Goal: Transaction & Acquisition: Subscribe to service/newsletter

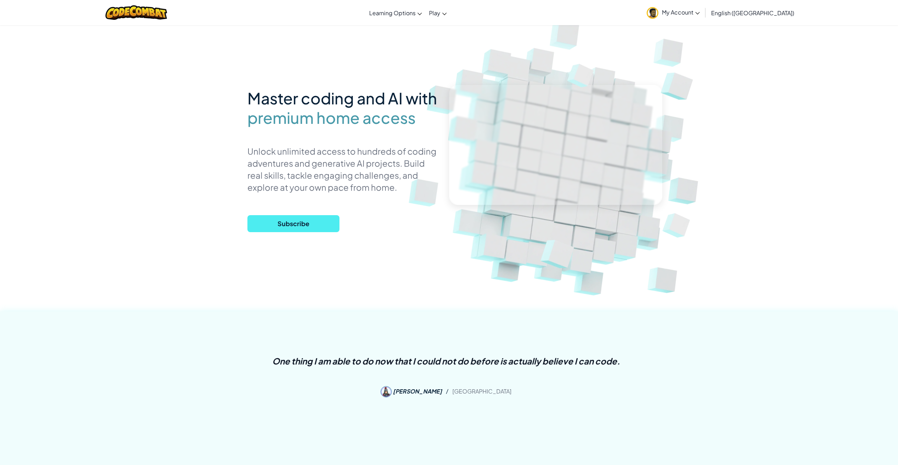
click at [700, 11] on span "My Account" at bounding box center [681, 11] width 38 height 7
click at [707, 81] on link "Profile" at bounding box center [675, 79] width 63 height 11
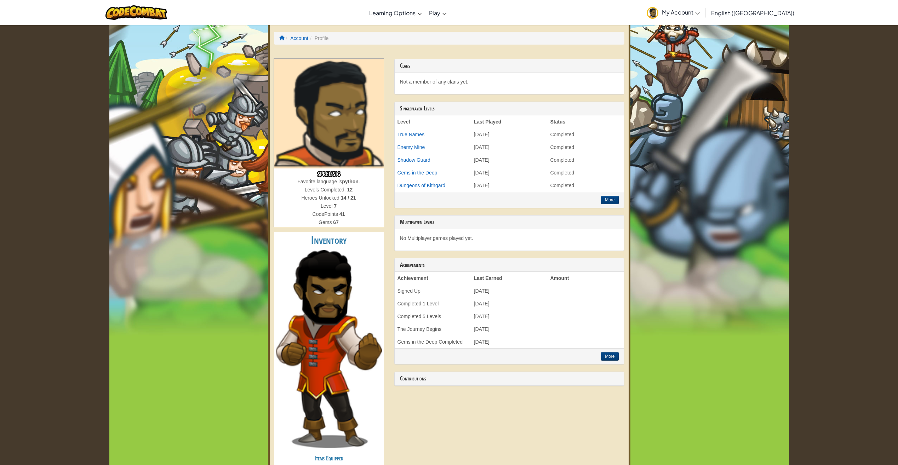
click at [343, 133] on img at bounding box center [329, 114] width 110 height 110
click at [700, 15] on span "My Account" at bounding box center [681, 11] width 38 height 7
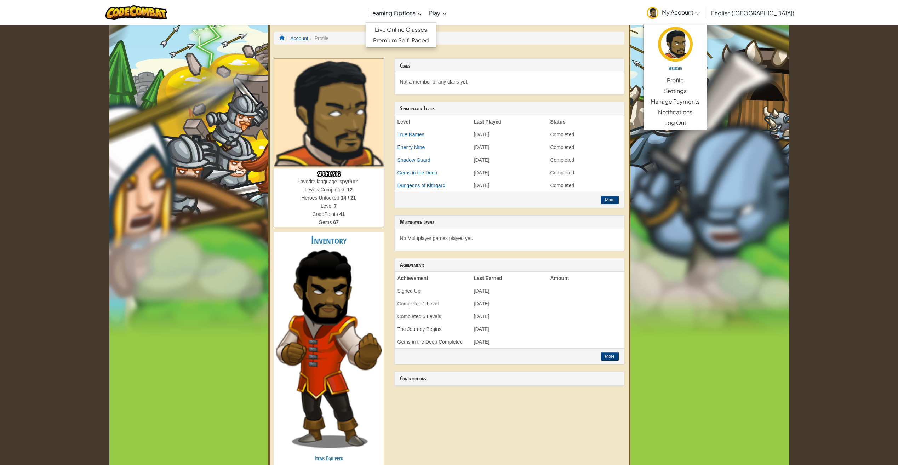
click at [416, 14] on span "Learning Options" at bounding box center [392, 12] width 46 height 7
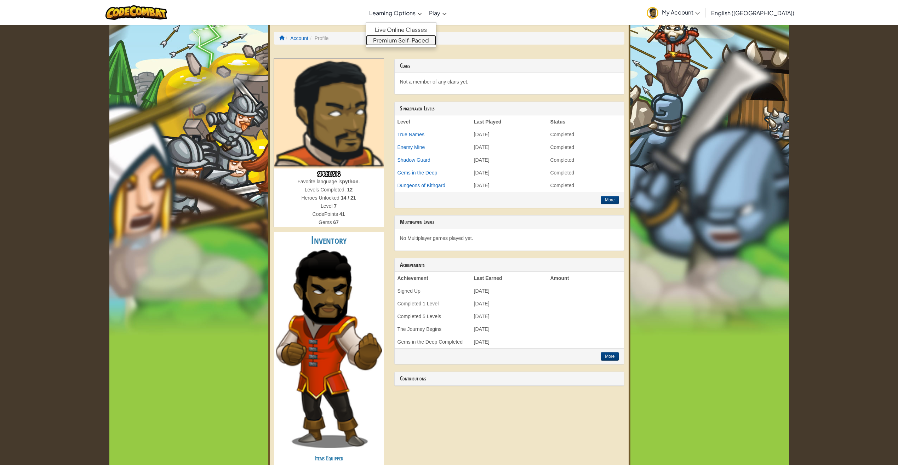
click at [436, 41] on link "Premium Self-Paced" at bounding box center [401, 40] width 70 height 11
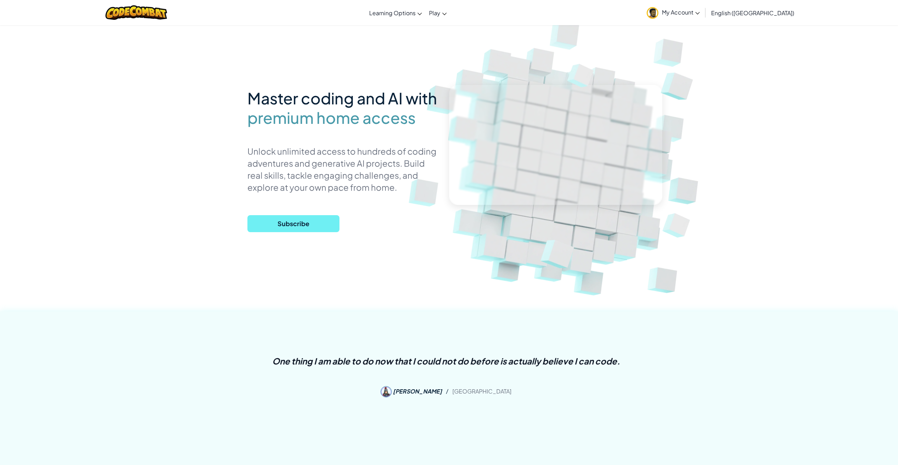
click at [305, 225] on span "Subscribe" at bounding box center [294, 223] width 92 height 17
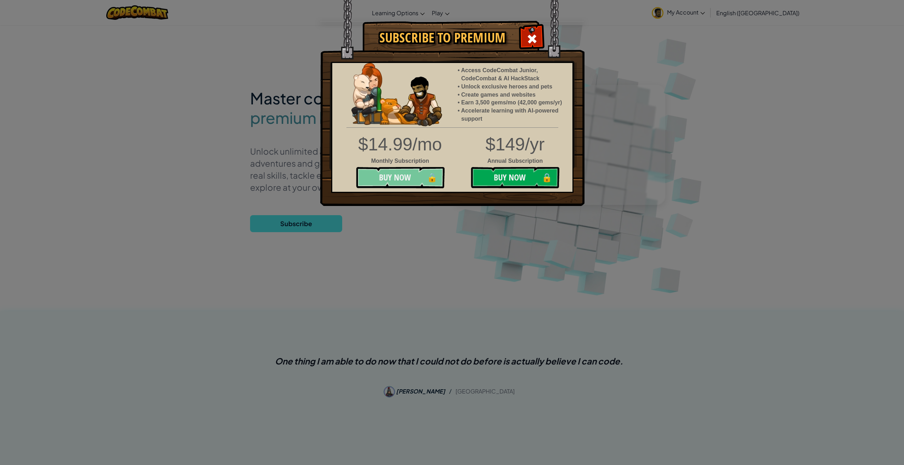
click at [402, 176] on button "Buy Now 🔒" at bounding box center [400, 177] width 89 height 21
